Goal: Task Accomplishment & Management: Complete application form

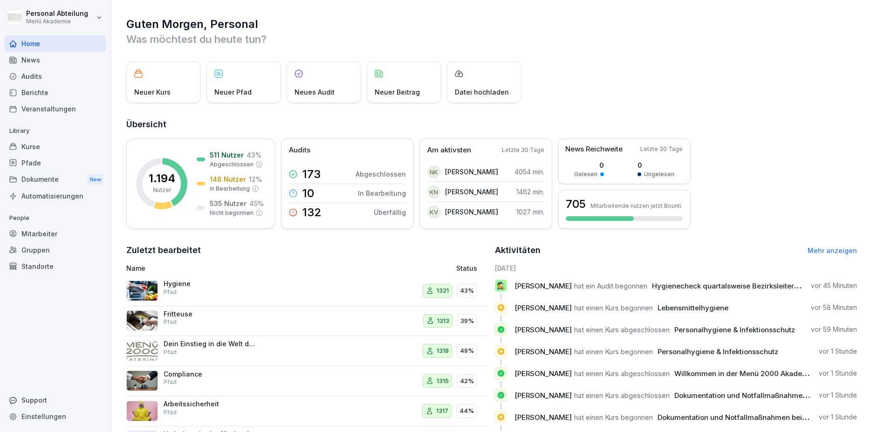
click at [50, 236] on div "Mitarbeiter" at bounding box center [56, 234] width 102 height 16
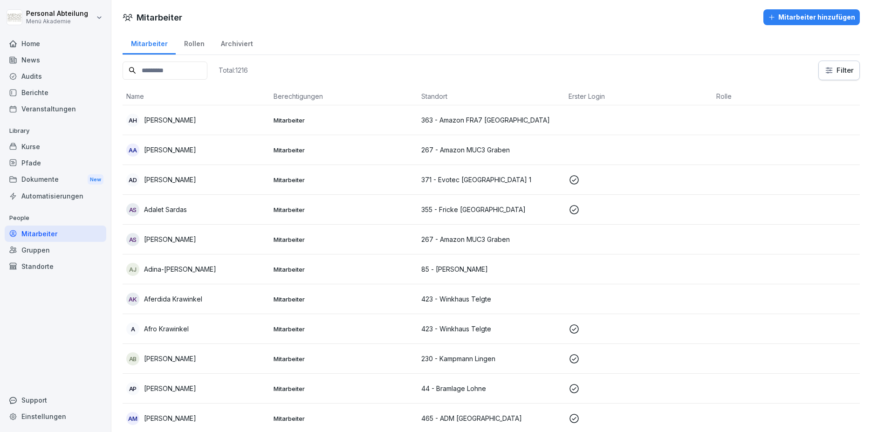
click at [68, 267] on div "Standorte" at bounding box center [56, 266] width 102 height 16
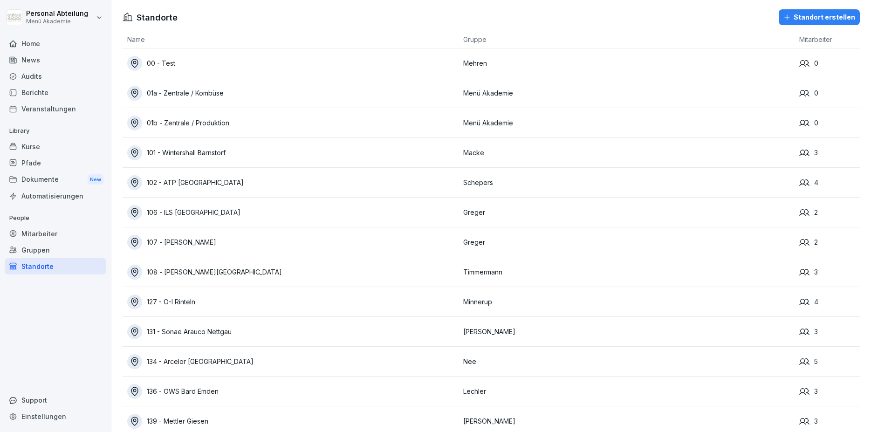
click at [50, 234] on div "Mitarbeiter" at bounding box center [56, 234] width 102 height 16
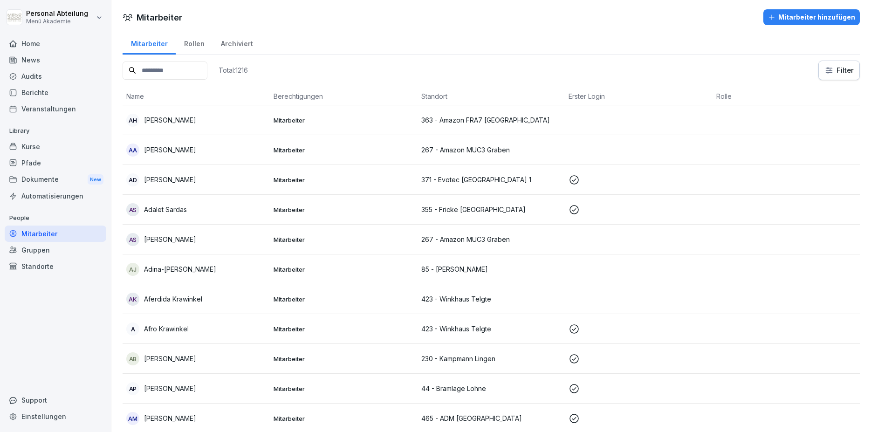
click at [792, 21] on div "Mitarbeiter hinzufügen" at bounding box center [811, 17] width 87 height 10
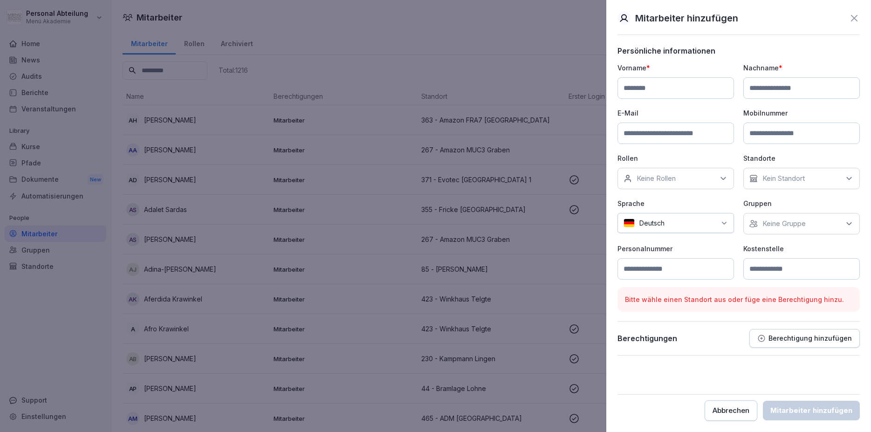
click at [824, 176] on div "Kein Standort" at bounding box center [801, 178] width 117 height 21
click at [693, 315] on div "Persönliche informationen Vorname * Nachname * E-Mail Mobilnummer Rollen Keine …" at bounding box center [738, 200] width 242 height 309
click at [777, 219] on p "Keine Gruppe" at bounding box center [783, 223] width 43 height 9
click at [727, 346] on div "Berechtigungen Berechtigung hinzufügen" at bounding box center [738, 338] width 242 height 19
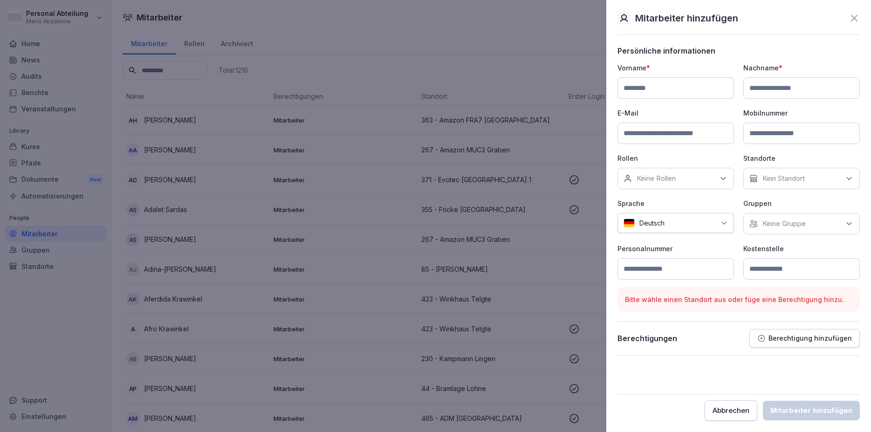
click at [567, 289] on div at bounding box center [435, 216] width 871 height 432
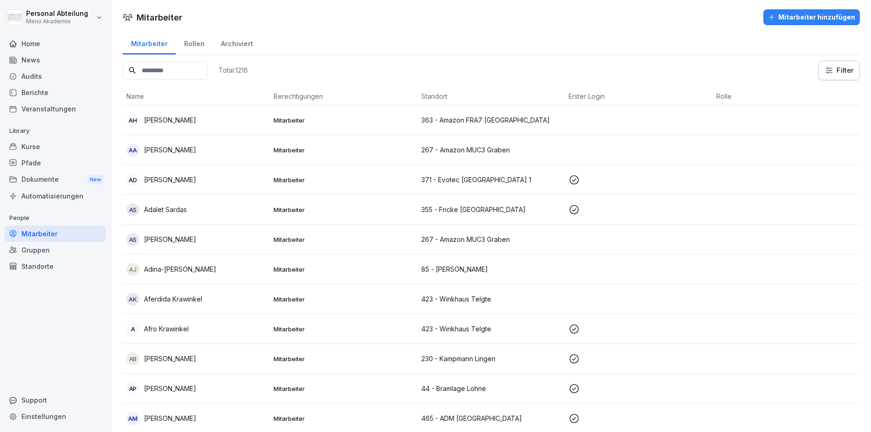
click at [158, 72] on input at bounding box center [165, 71] width 85 height 18
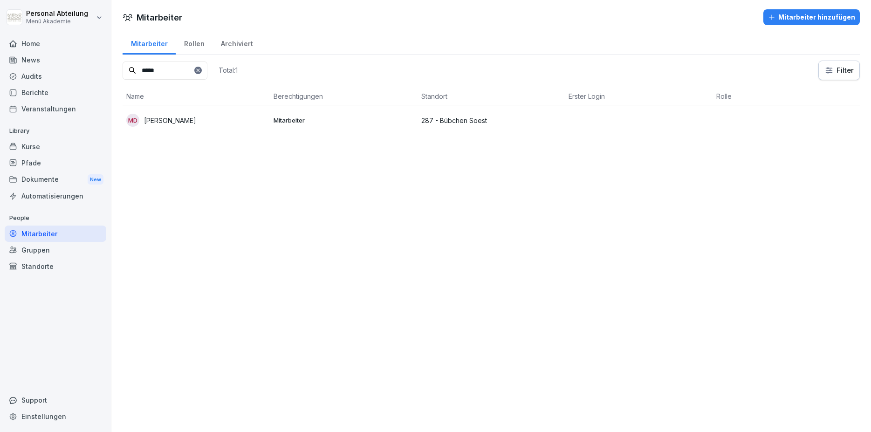
type input "*****"
click at [186, 117] on p "[PERSON_NAME]" at bounding box center [170, 121] width 52 height 10
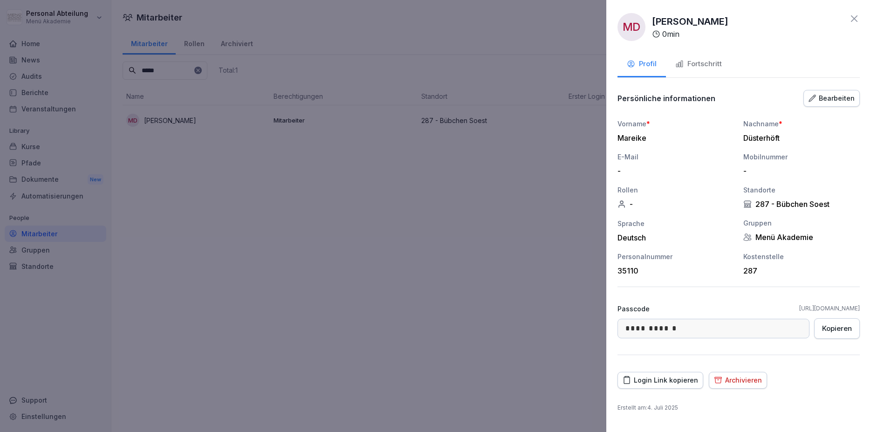
click at [855, 20] on icon at bounding box center [854, 18] width 7 height 7
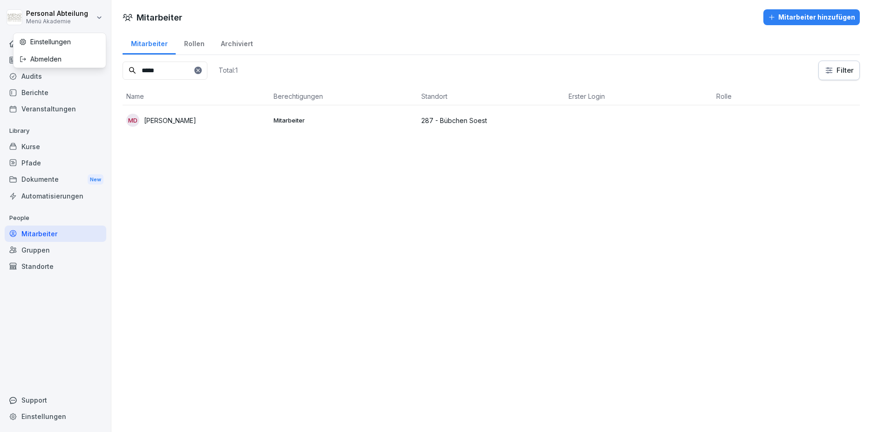
click at [44, 8] on html "Personal Abteilung Menü Akademie Home News Audits Berichte Veranstaltungen Libr…" at bounding box center [435, 216] width 871 height 432
click at [44, 20] on html "Personal Abteilung Menü Akademie Home News Audits Berichte Veranstaltungen Libr…" at bounding box center [435, 216] width 871 height 432
click at [162, 20] on h1 "Mitarbeiter" at bounding box center [160, 17] width 46 height 13
